Goal: Complete application form

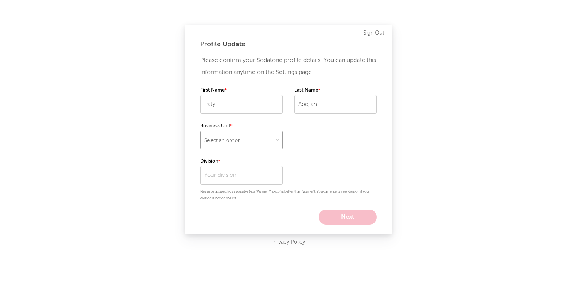
click at [251, 142] on select "Select an option" at bounding box center [241, 140] width 83 height 19
click at [174, 187] on div "Profile Update Please confirm your Sodatone profile details. You can update thi…" at bounding box center [288, 148] width 577 height 297
click at [245, 138] on select "Select an option" at bounding box center [241, 140] width 83 height 19
select select "other"
click at [200, 131] on select "Select an option" at bounding box center [241, 140] width 83 height 19
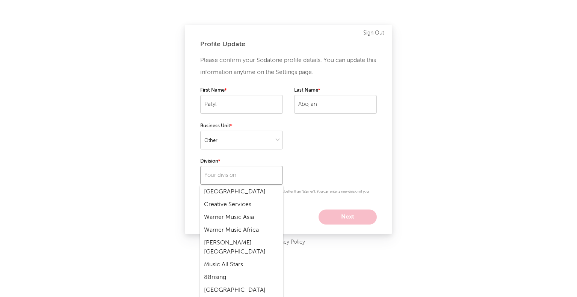
click at [229, 170] on input "text" at bounding box center [241, 175] width 83 height 19
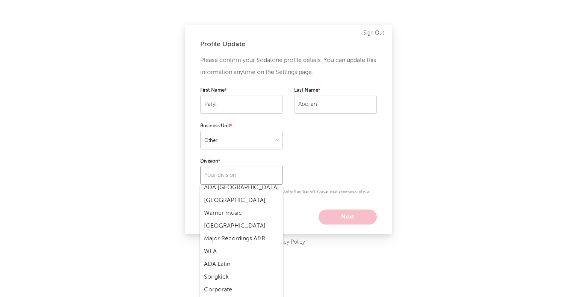
scroll to position [200, 0]
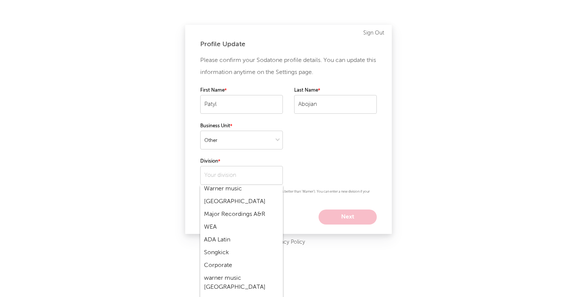
click at [225, 225] on div "WEA" at bounding box center [241, 227] width 83 height 13
type input "WEA"
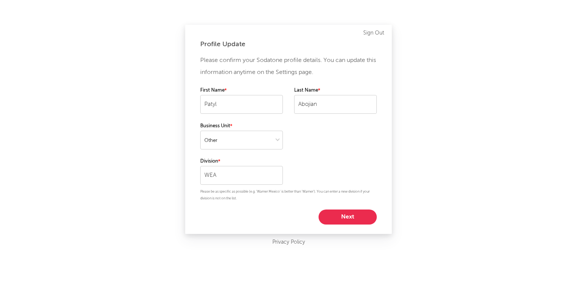
click at [336, 218] on button "Next" at bounding box center [347, 216] width 58 height 15
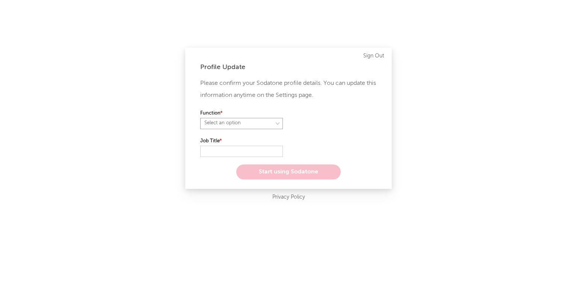
click at [258, 120] on select "Select an option" at bounding box center [241, 123] width 83 height 11
select select "marketing"
click at [200, 118] on select "Select an option" at bounding box center [241, 123] width 83 height 11
click at [232, 147] on input "text" at bounding box center [241, 151] width 83 height 11
